Goal: Task Accomplishment & Management: Manage account settings

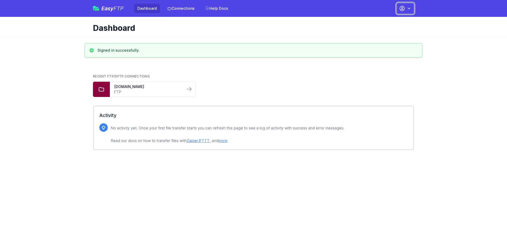
click at [401, 9] on icon "button" at bounding box center [402, 8] width 6 height 6
click at [384, 22] on link "Account Settings" at bounding box center [388, 22] width 51 height 10
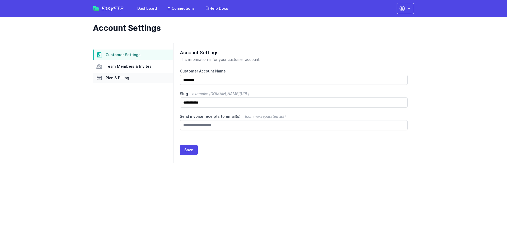
click at [118, 77] on span "Plan & Billing" at bounding box center [117, 77] width 23 height 5
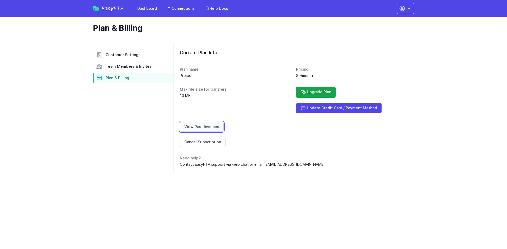
click at [210, 127] on link "View Past Invoices" at bounding box center [202, 127] width 44 height 10
